Goal: Transaction & Acquisition: Purchase product/service

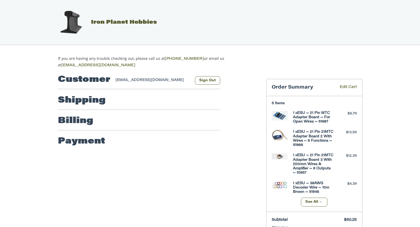
select select "**"
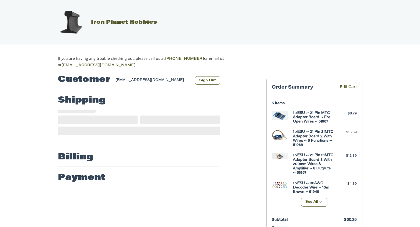
select select "**"
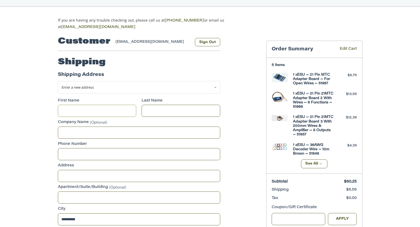
scroll to position [43, 0]
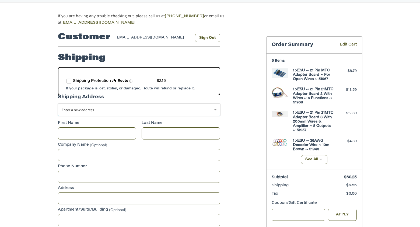
click at [77, 109] on span "Enter a new address" at bounding box center [78, 109] width 32 height 5
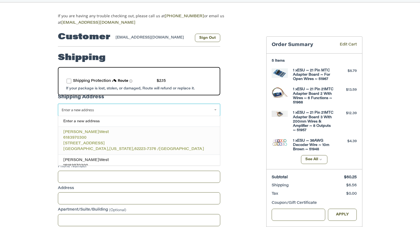
click at [99, 130] on span "West" at bounding box center [104, 132] width 10 height 4
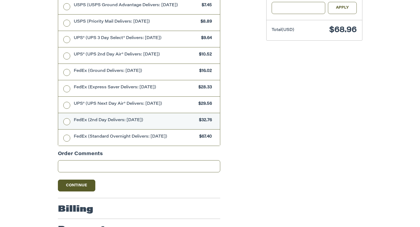
scroll to position [269, 0]
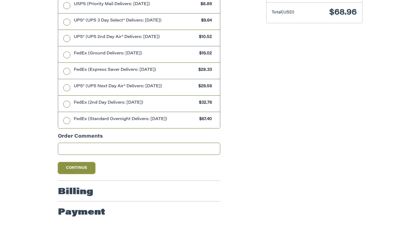
click at [83, 165] on button "Continue" at bounding box center [77, 168] width 38 height 12
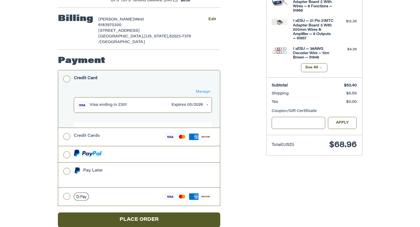
scroll to position [72, 0]
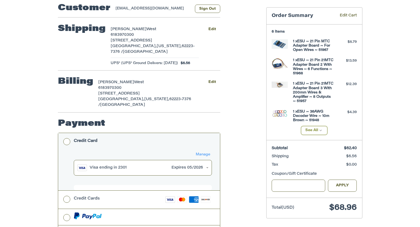
click at [318, 129] on button "See All" at bounding box center [314, 130] width 27 height 9
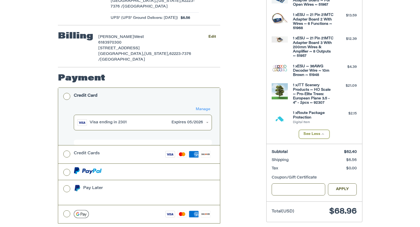
scroll to position [134, 0]
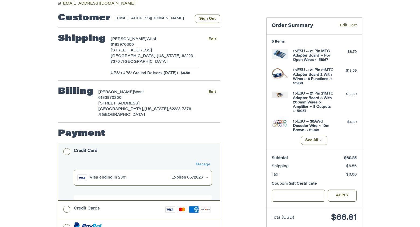
scroll to position [72, 0]
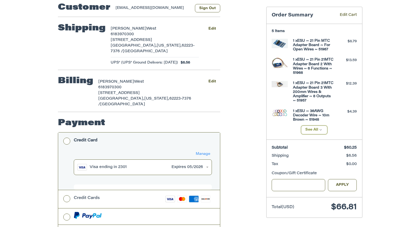
click at [314, 128] on button "See All" at bounding box center [314, 129] width 27 height 9
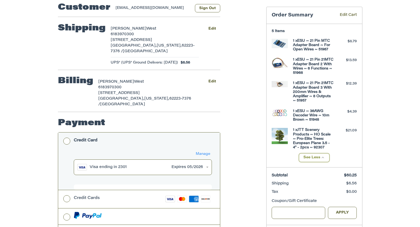
click at [322, 155] on icon "button" at bounding box center [322, 157] width 5 height 5
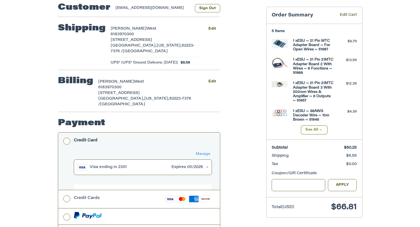
scroll to position [134, 0]
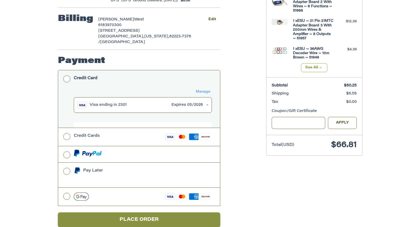
click at [123, 212] on button "Place Order" at bounding box center [139, 219] width 162 height 15
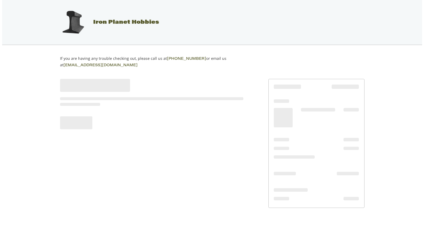
scroll to position [0, 0]
